Goal: Task Accomplishment & Management: Manage account settings

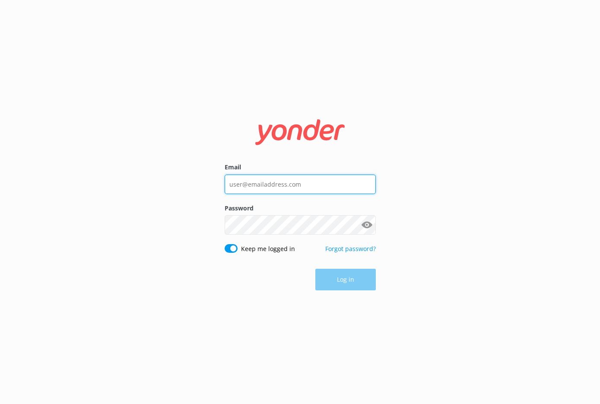
type input "[EMAIL_ADDRESS][DOMAIN_NAME]"
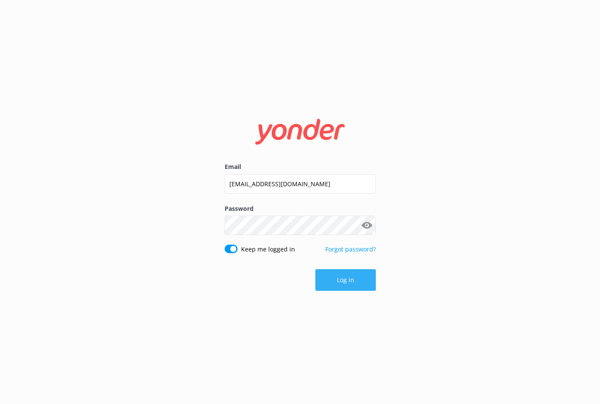
click at [344, 271] on button "Log in" at bounding box center [345, 280] width 60 height 22
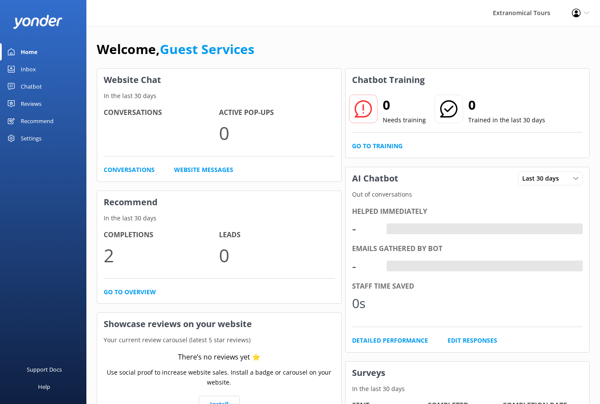
click at [66, 71] on link "Inbox" at bounding box center [43, 68] width 86 height 17
